Goal: Task Accomplishment & Management: Use online tool/utility

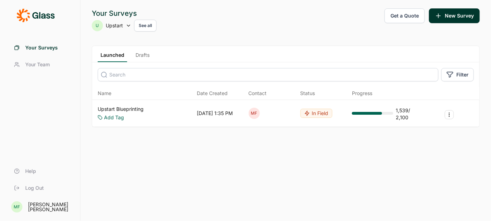
click at [132, 107] on link "Upstart Blueprinting" at bounding box center [121, 108] width 46 height 7
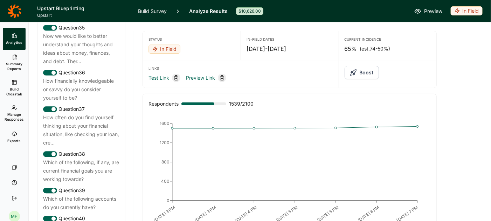
scroll to position [1663, 0]
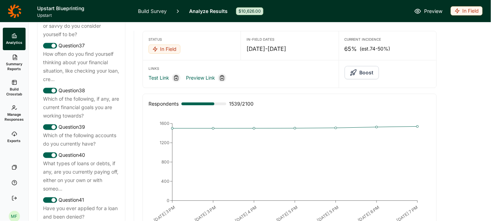
click at [150, 8] on link "Build Survey" at bounding box center [152, 11] width 29 height 22
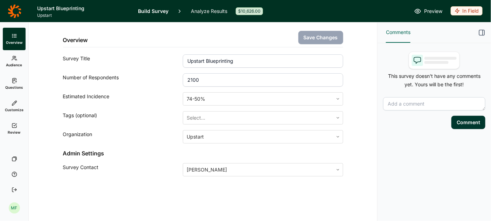
click at [16, 62] on link "Audience" at bounding box center [14, 61] width 23 height 22
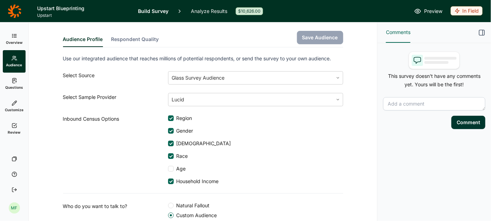
click at [212, 12] on link "Analyze Results" at bounding box center [209, 11] width 36 height 22
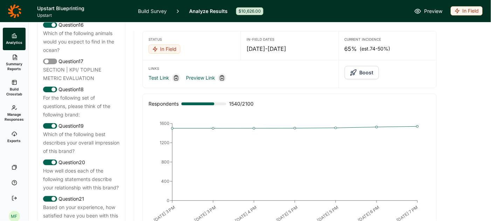
scroll to position [920, 0]
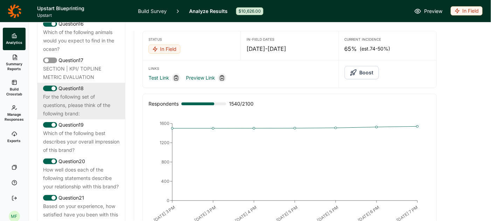
click at [88, 93] on div "For the following set of questions, please think of the following brand:" at bounding box center [81, 105] width 76 height 25
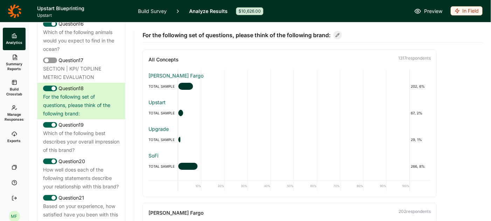
click at [146, 10] on link "Build Survey" at bounding box center [152, 11] width 29 height 22
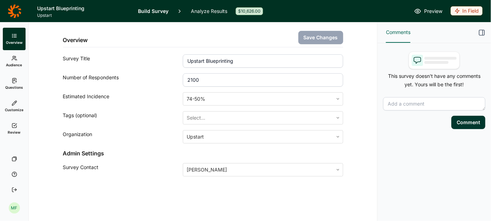
click at [12, 82] on use at bounding box center [14, 80] width 4 height 5
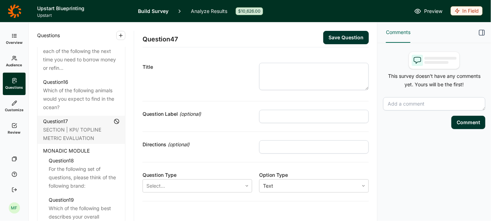
scroll to position [927, 0]
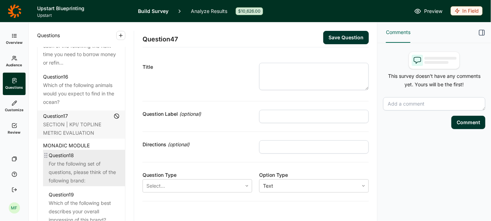
click at [69, 159] on div "For the following set of questions, please think of the following brand:" at bounding box center [84, 171] width 71 height 25
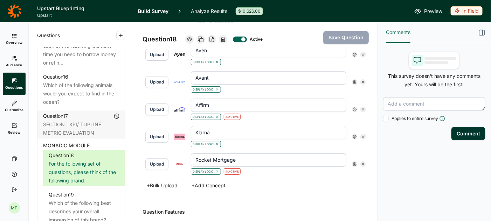
scroll to position [799, 0]
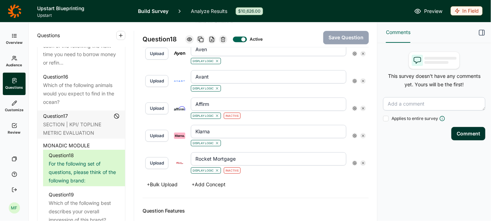
click at [201, 10] on link "Analyze Results" at bounding box center [209, 11] width 36 height 22
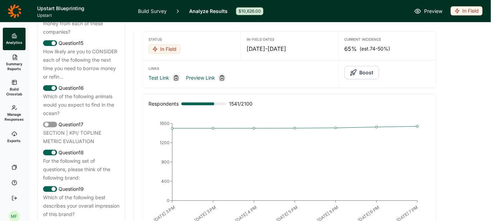
scroll to position [877, 0]
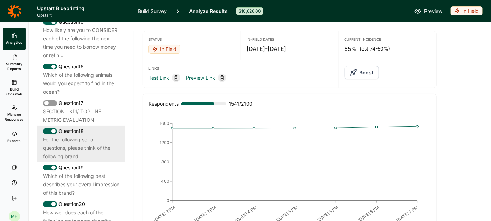
click at [72, 135] on div "For the following set of questions, please think of the following brand:" at bounding box center [81, 147] width 76 height 25
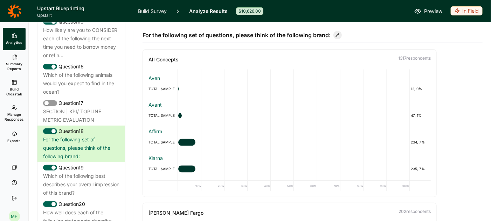
scroll to position [528, 0]
